Goal: Information Seeking & Learning: Learn about a topic

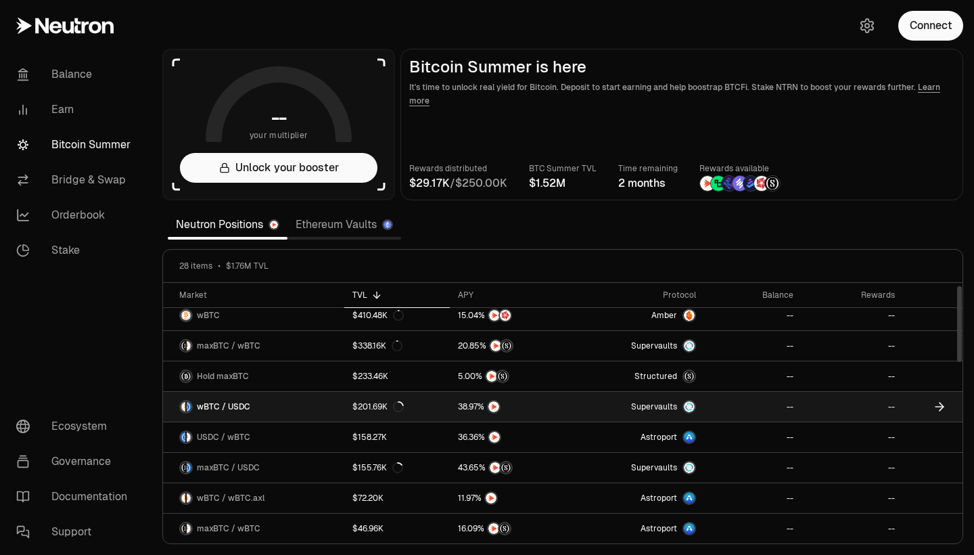
scroll to position [9, 0]
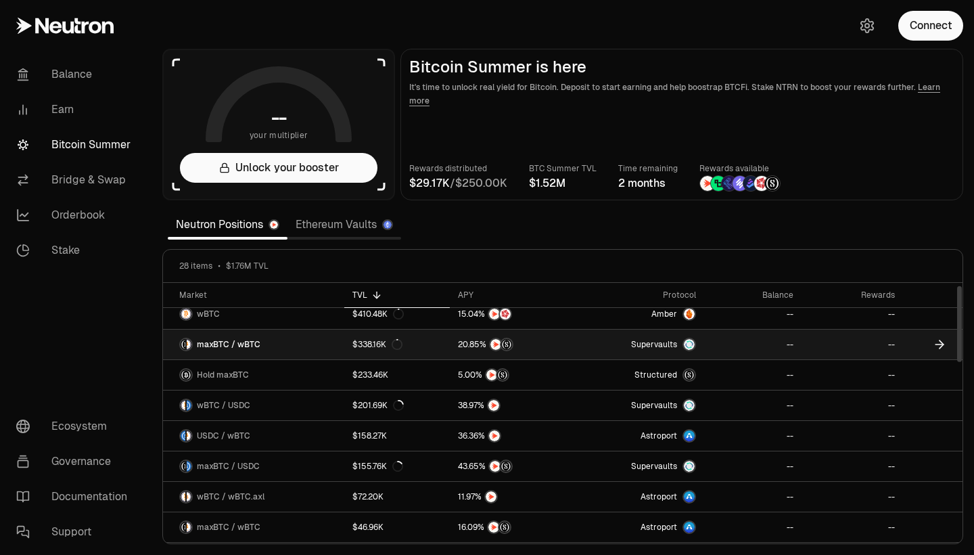
click at [673, 346] on span "Supervaults" at bounding box center [654, 344] width 46 height 11
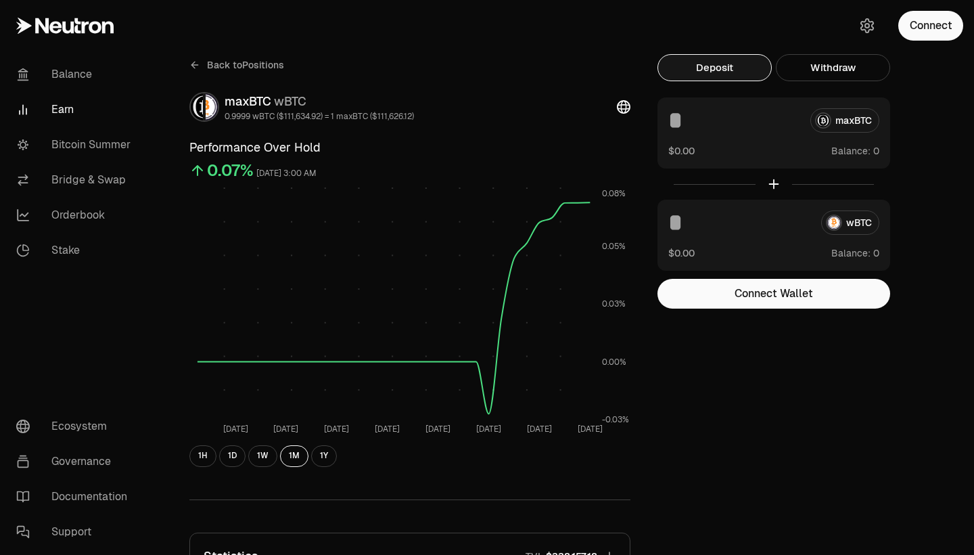
click at [193, 62] on icon at bounding box center [194, 65] width 11 height 11
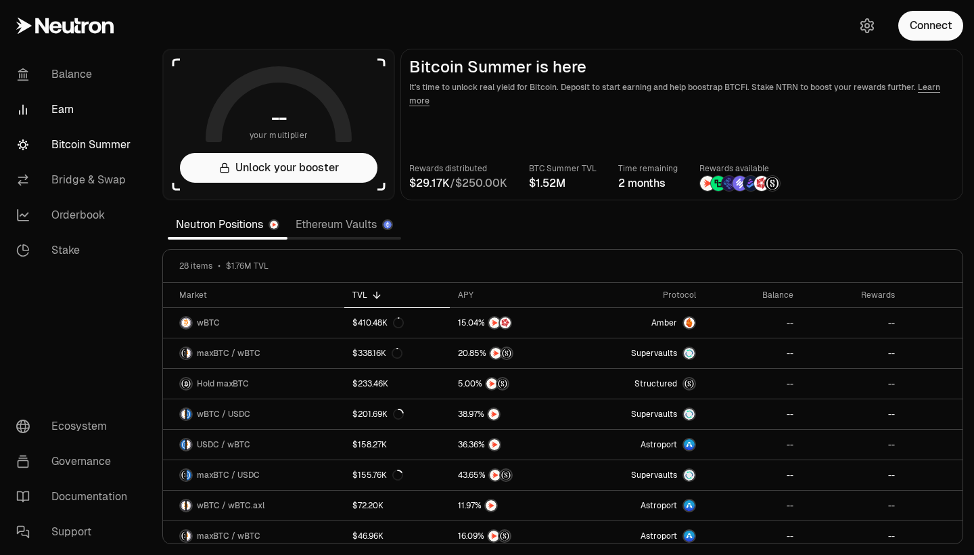
click at [85, 114] on link "Earn" at bounding box center [75, 109] width 141 height 35
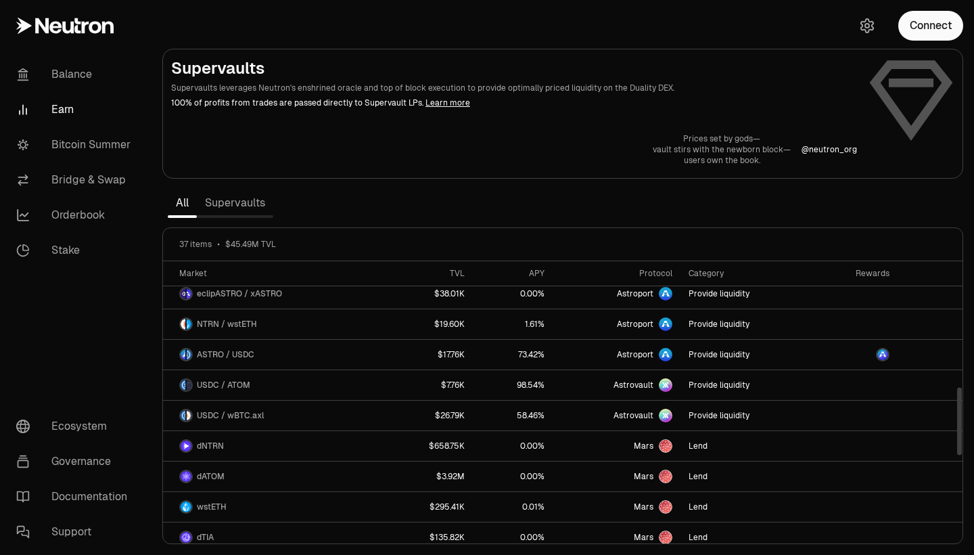
scroll to position [562, 0]
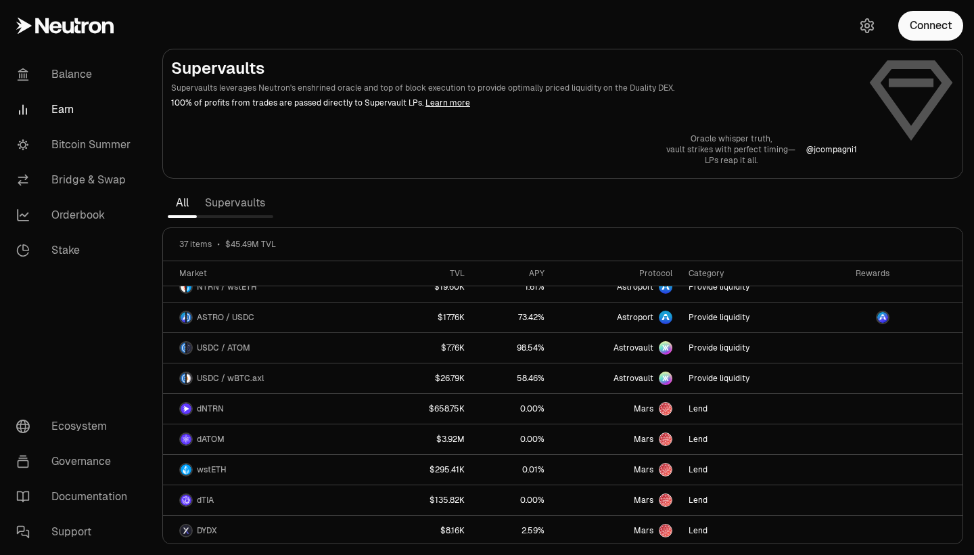
click at [239, 202] on link "Supervaults" at bounding box center [235, 202] width 76 height 27
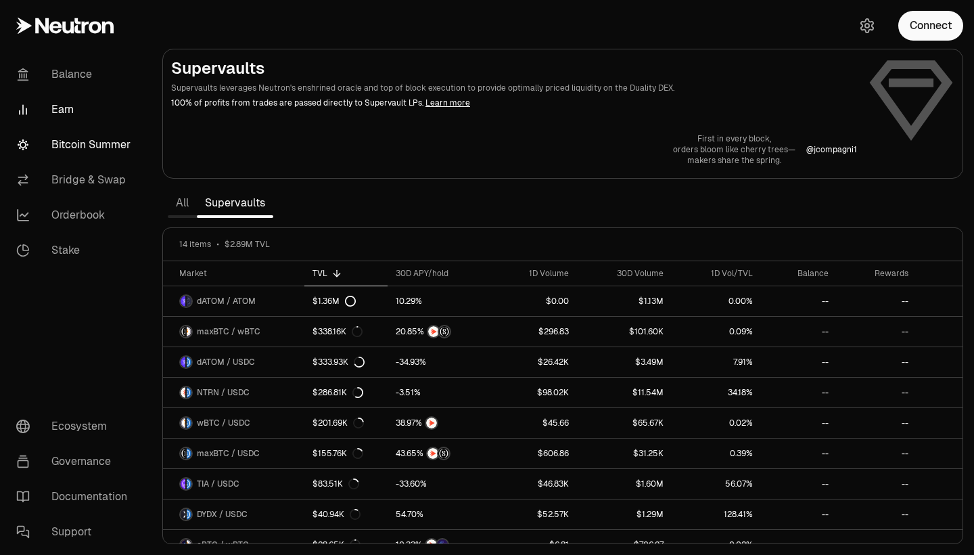
click at [111, 159] on link "Bitcoin Summer" at bounding box center [75, 144] width 141 height 35
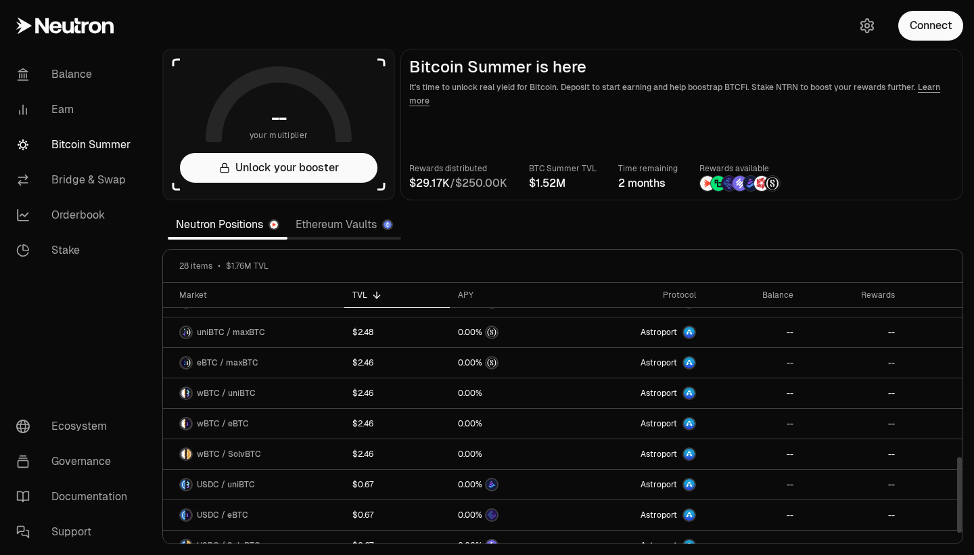
scroll to position [616, 0]
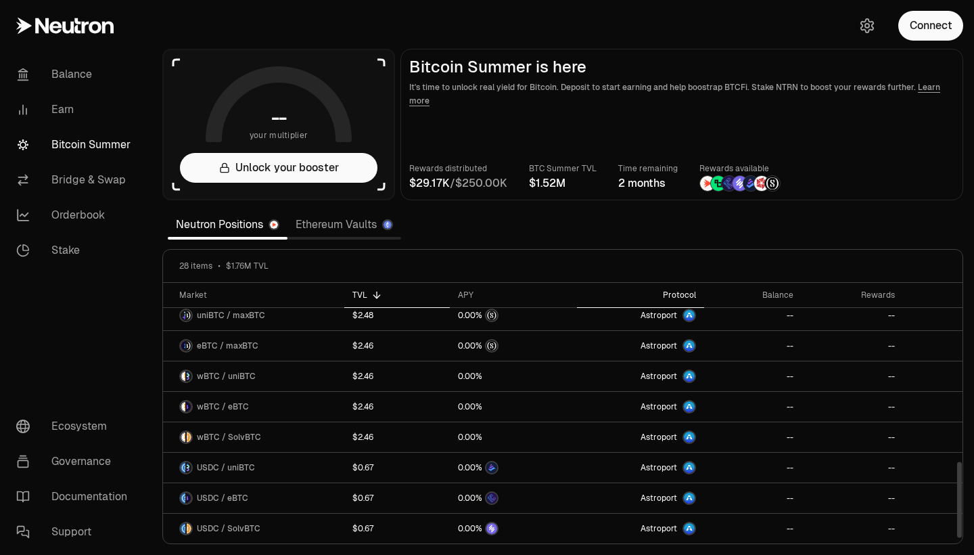
click at [682, 293] on div "Protocol" at bounding box center [640, 295] width 111 height 11
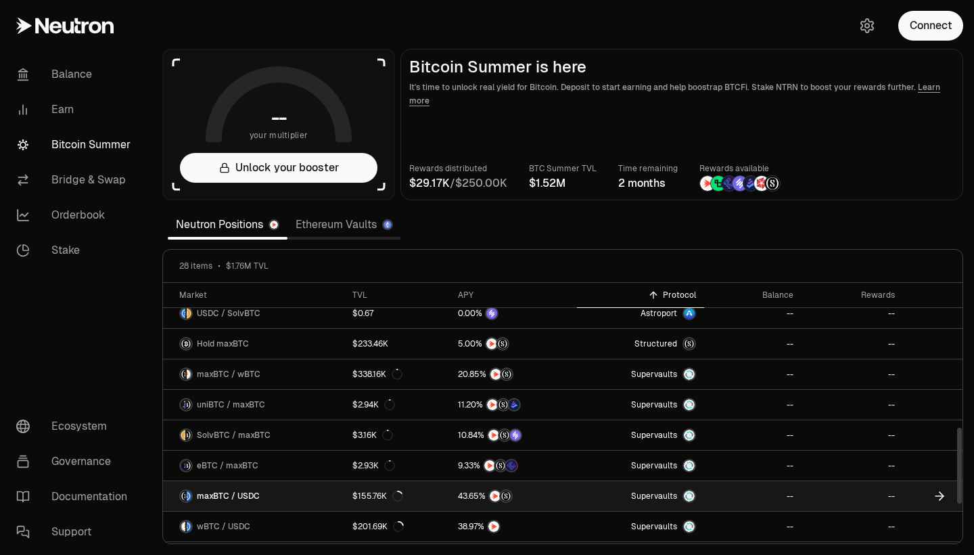
scroll to position [465, 0]
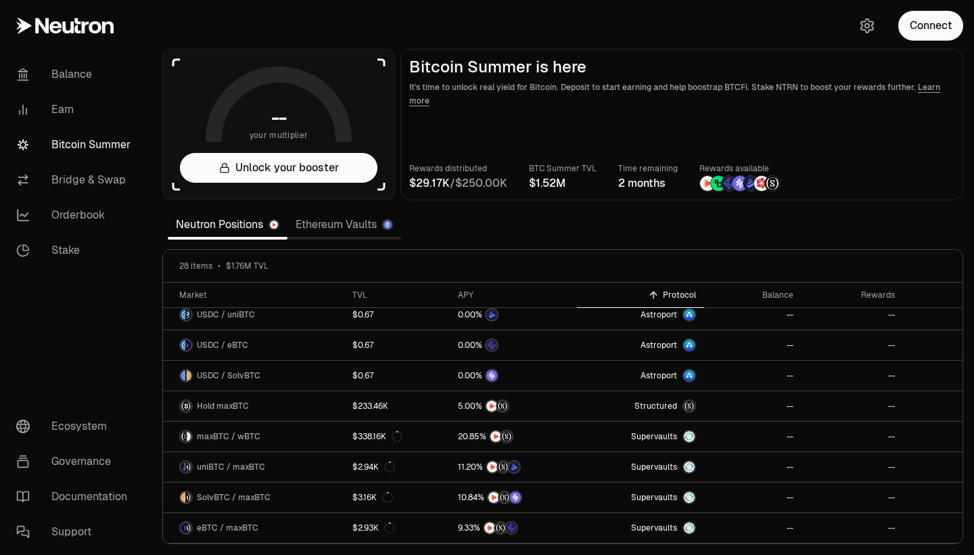
click at [315, 231] on link "Ethereum Vaults" at bounding box center [344, 224] width 114 height 27
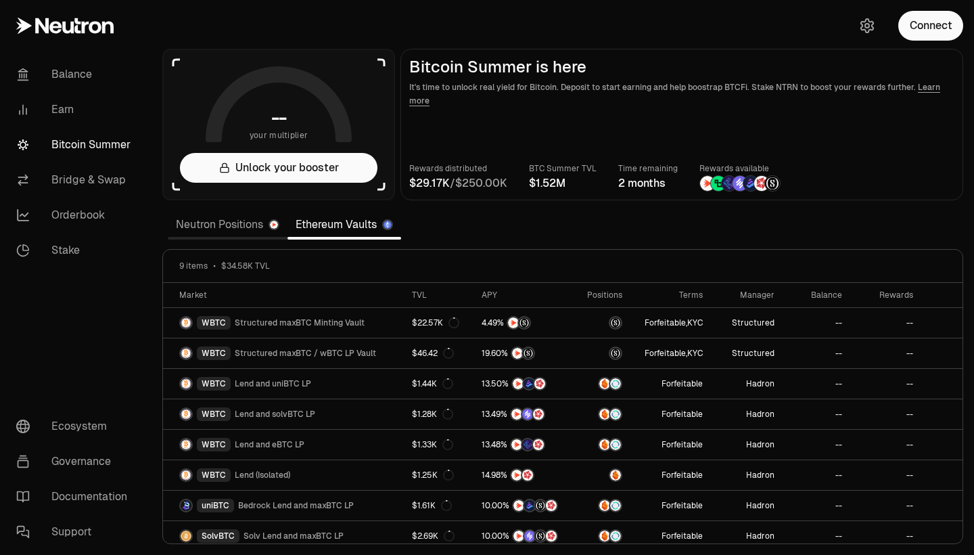
click at [193, 224] on link "Neutron Positions" at bounding box center [228, 224] width 120 height 27
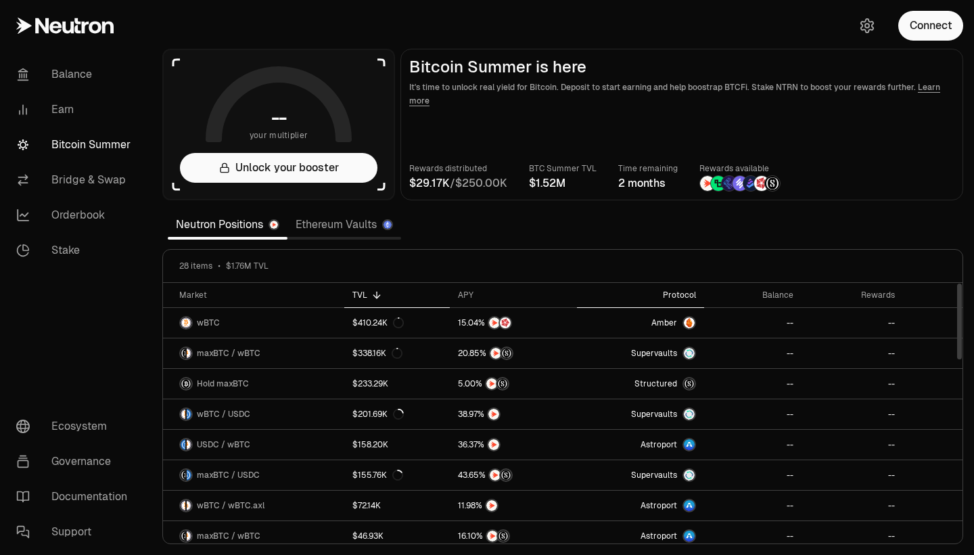
click at [679, 296] on div "Protocol" at bounding box center [640, 295] width 111 height 11
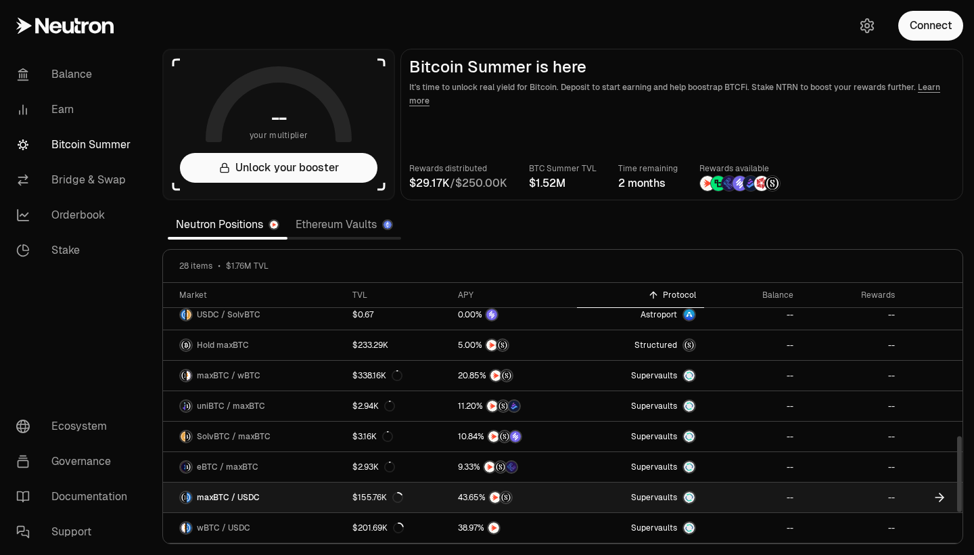
scroll to position [525, 0]
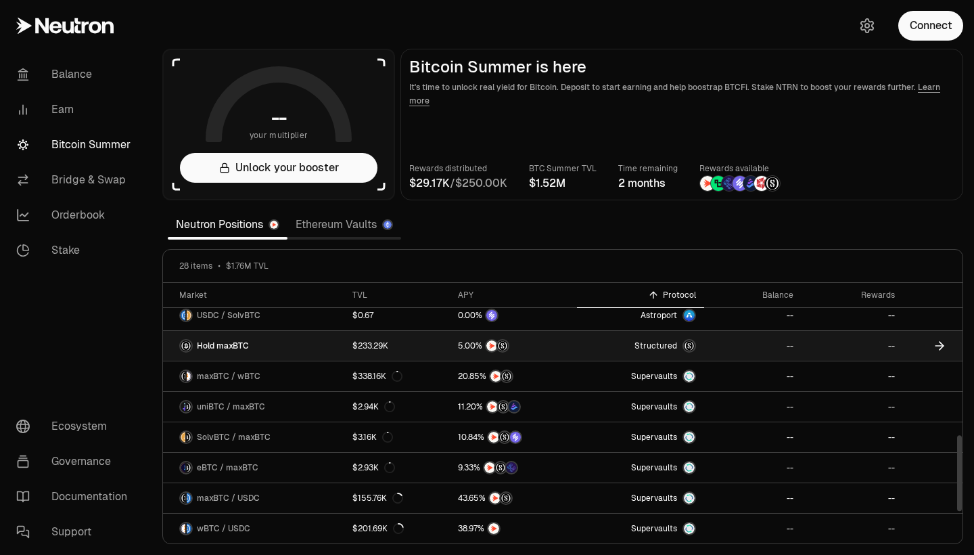
click at [238, 346] on span "Hold maxBTC" at bounding box center [223, 345] width 52 height 11
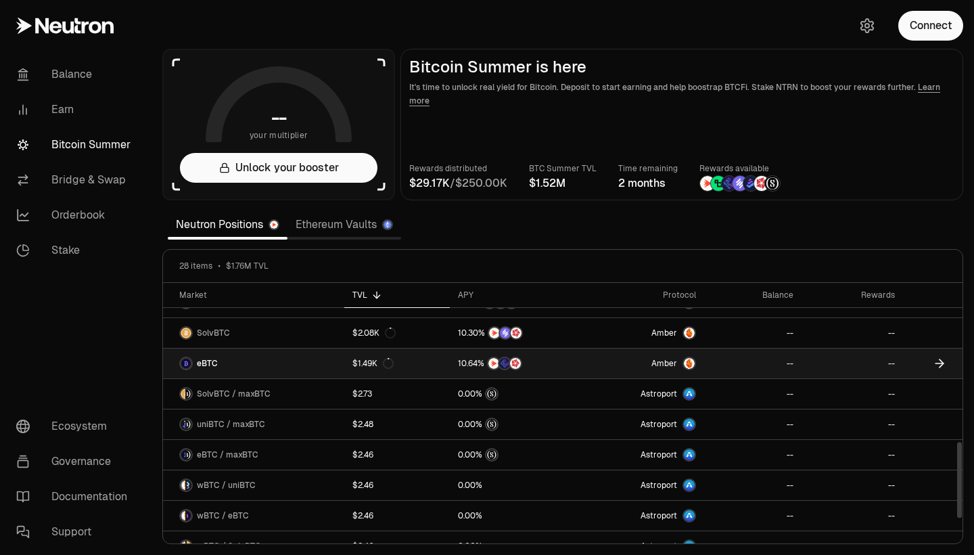
scroll to position [616, 0]
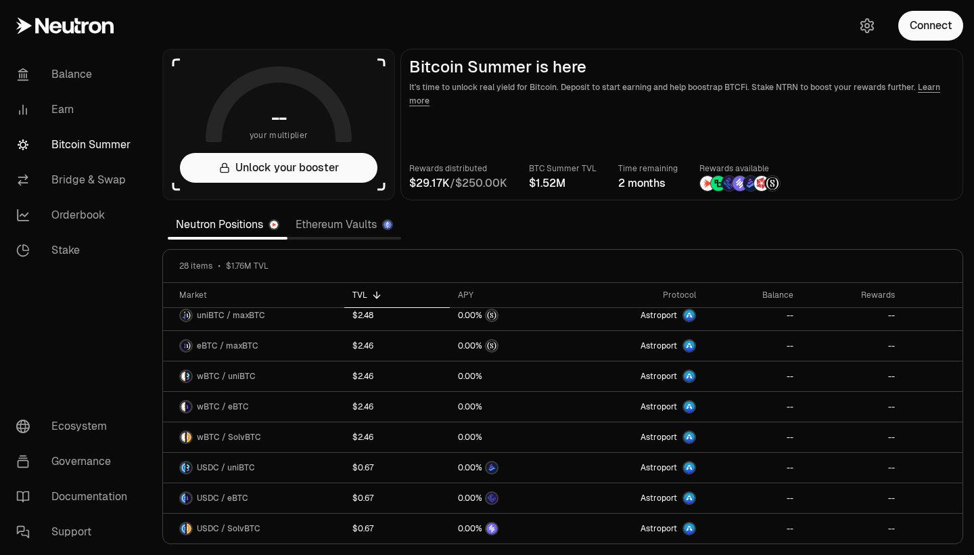
click at [118, 145] on link "Bitcoin Summer" at bounding box center [75, 144] width 141 height 35
click at [111, 149] on link "Bitcoin Summer" at bounding box center [75, 144] width 141 height 35
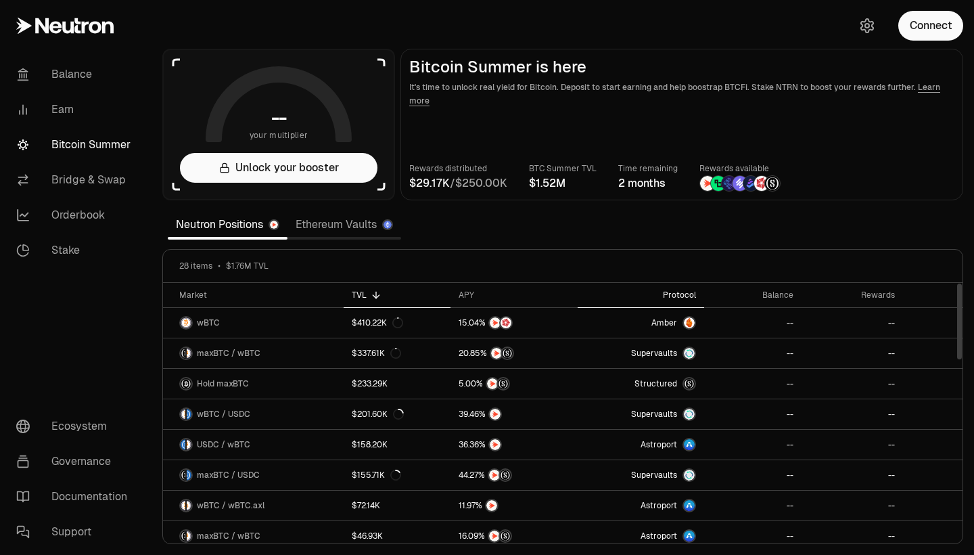
click at [676, 293] on div "Protocol" at bounding box center [641, 295] width 111 height 11
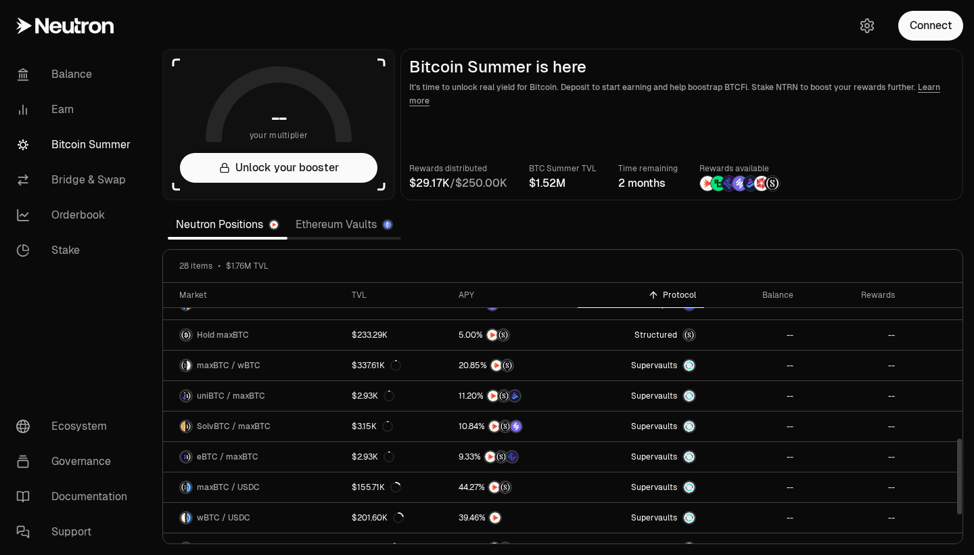
scroll to position [530, 0]
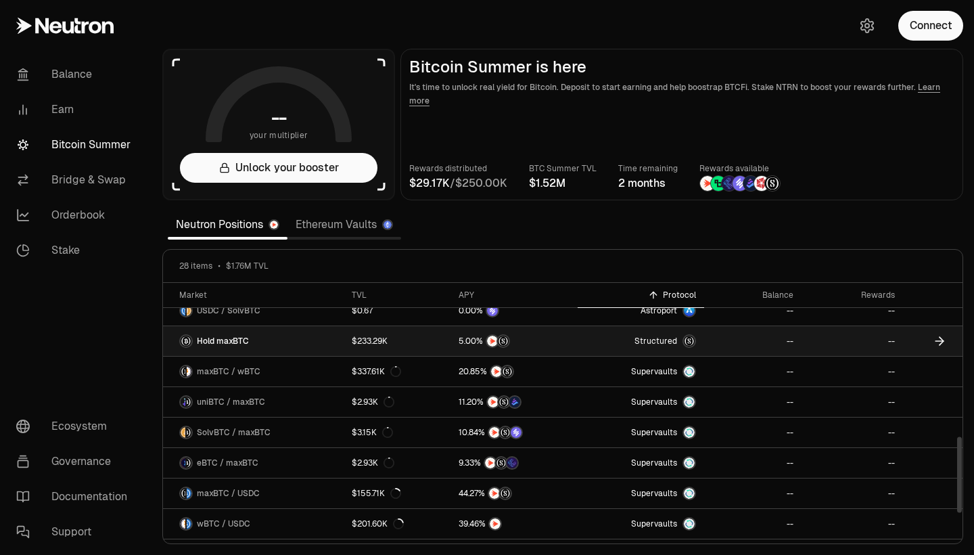
click at [242, 342] on span "Hold maxBTC" at bounding box center [223, 340] width 52 height 11
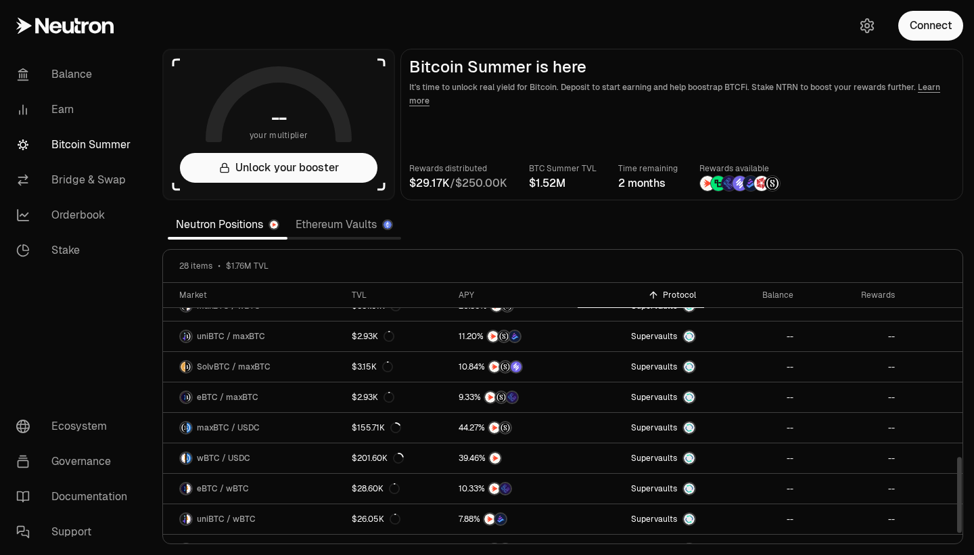
scroll to position [599, 0]
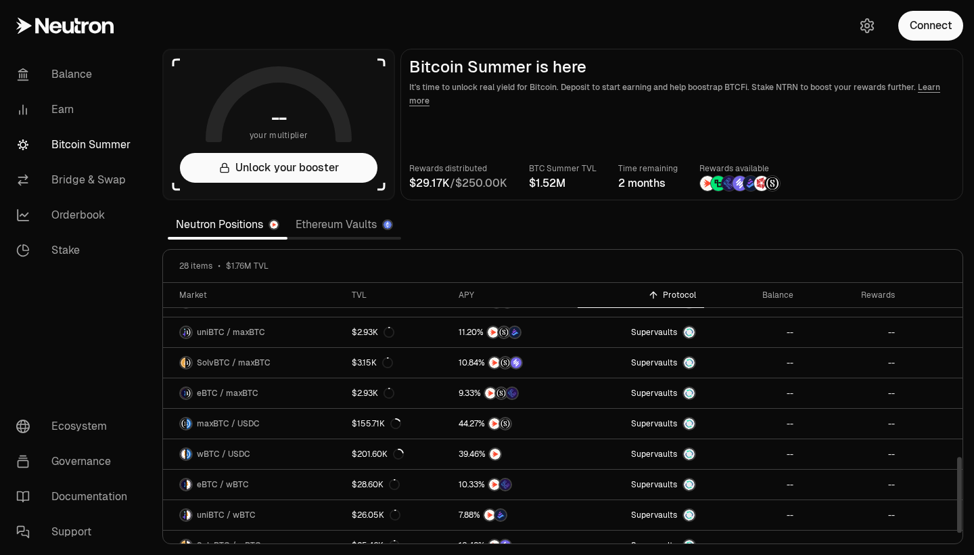
click at [358, 229] on link "Ethereum Vaults" at bounding box center [344, 224] width 114 height 27
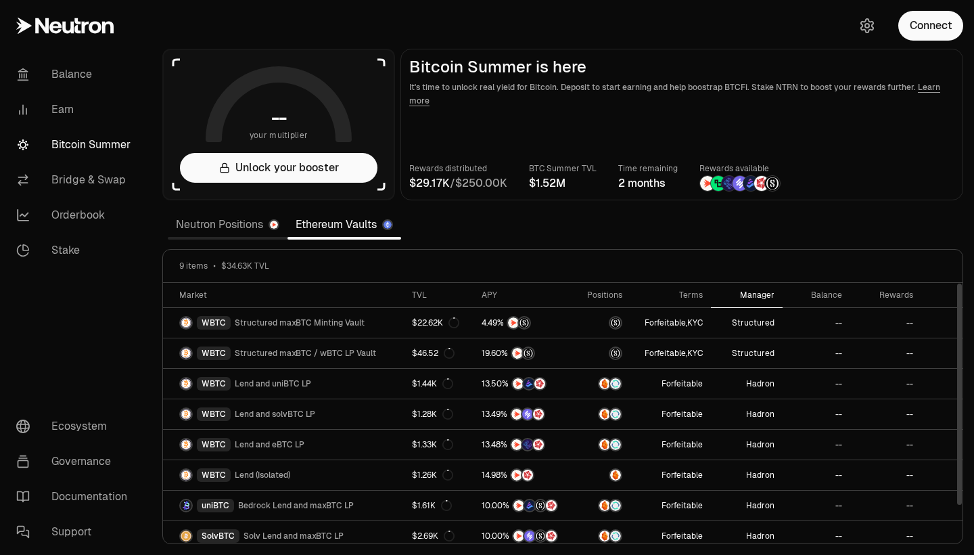
click at [768, 296] on div "Manager" at bounding box center [746, 295] width 55 height 11
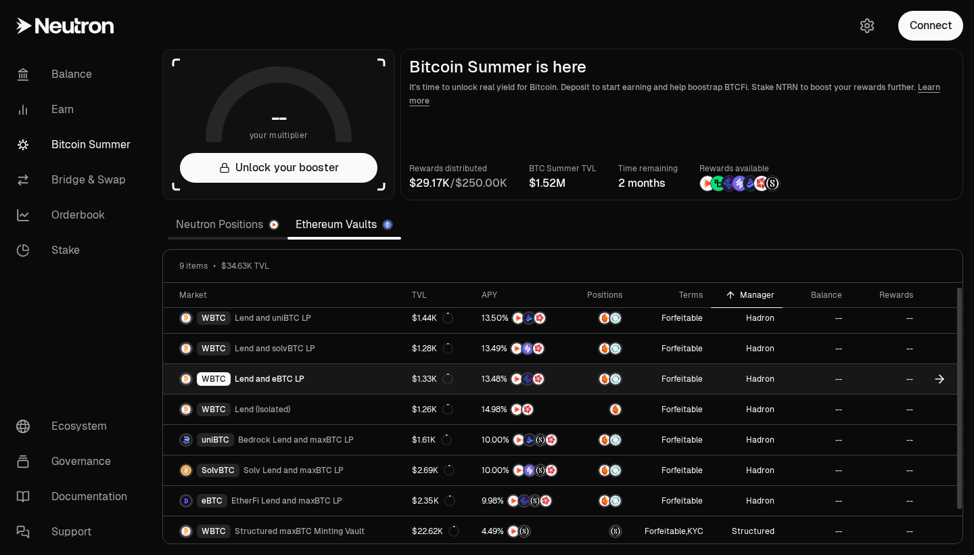
scroll to position [38, 0]
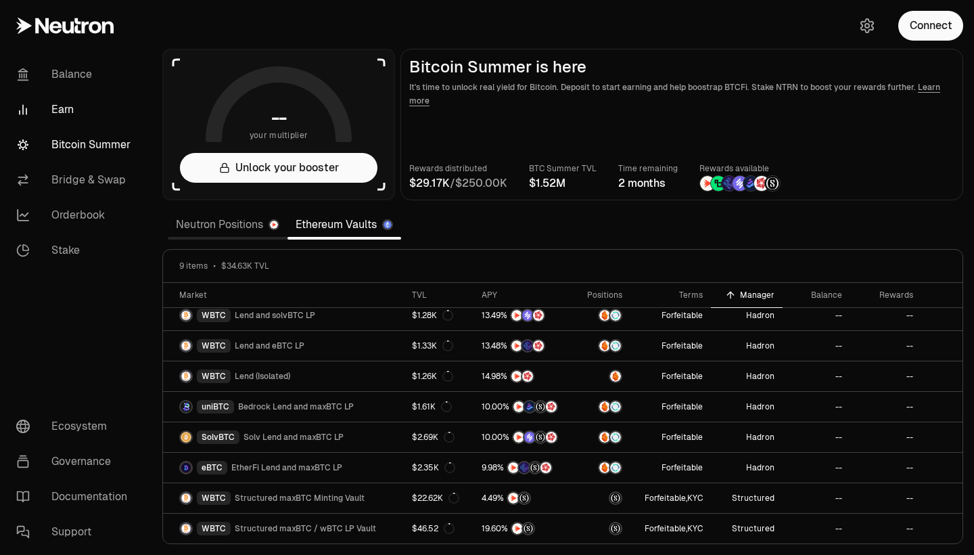
click at [70, 101] on link "Earn" at bounding box center [75, 109] width 141 height 35
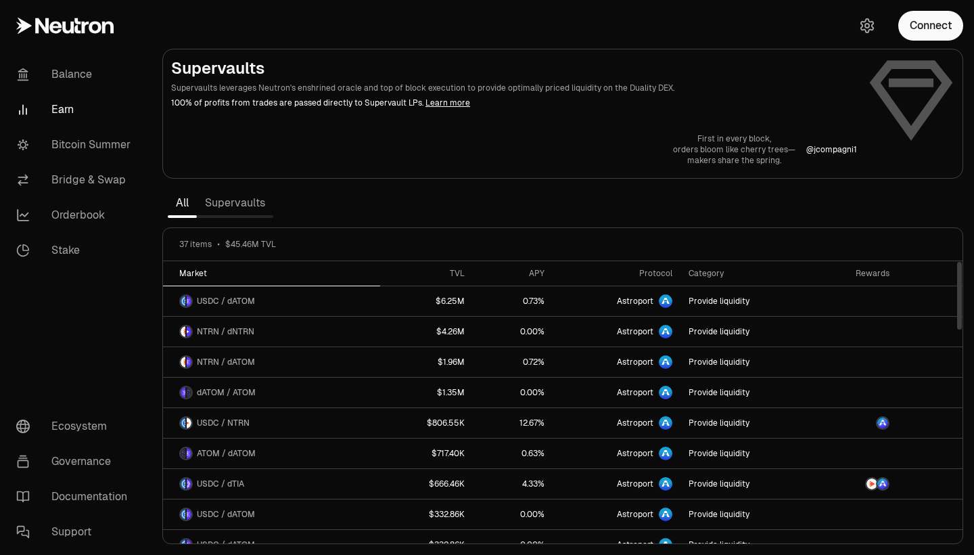
drag, startPoint x: 365, startPoint y: 281, endPoint x: 331, endPoint y: 270, distance: 35.5
click at [331, 270] on th "Market" at bounding box center [271, 273] width 217 height 25
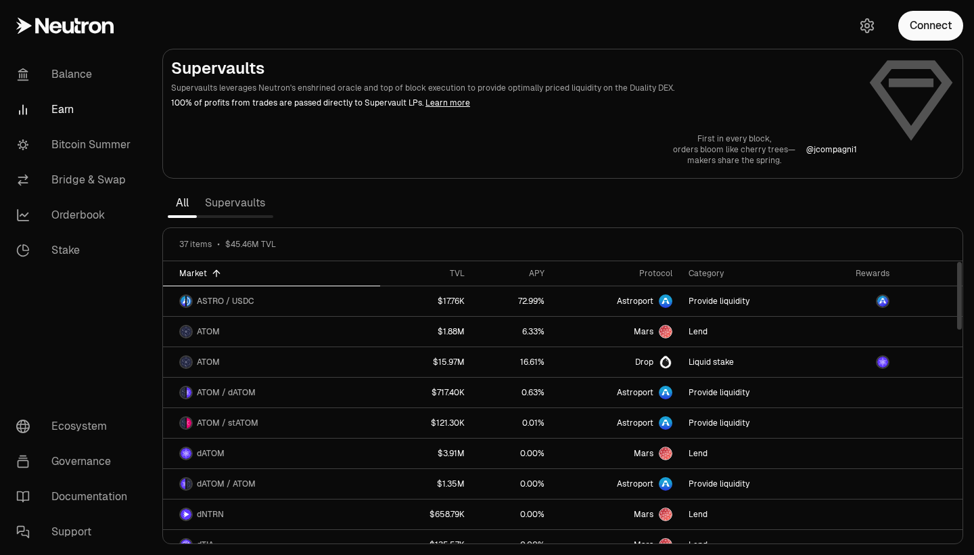
click at [257, 199] on link "Supervaults" at bounding box center [235, 202] width 76 height 27
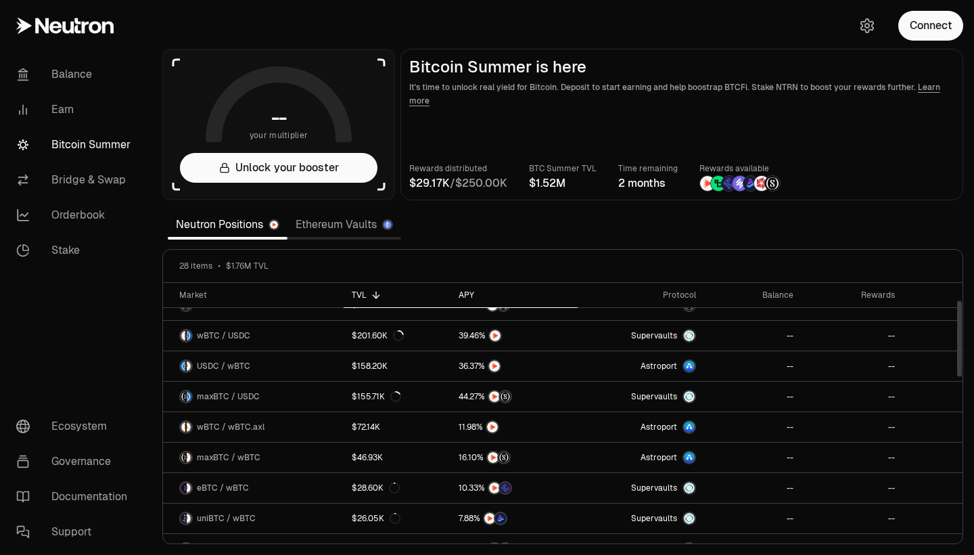
scroll to position [90, 0]
